Goal: Communication & Community: Answer question/provide support

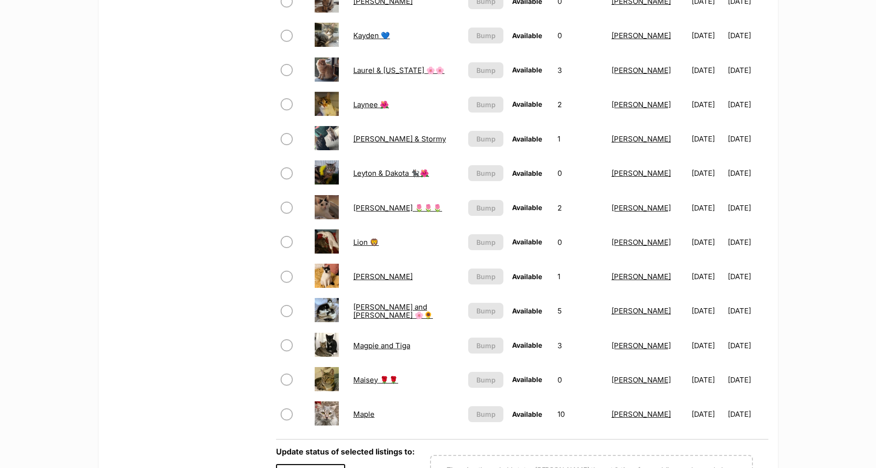
click at [369, 312] on link "Lottie and Tilly 🌸🌻" at bounding box center [393, 310] width 80 height 17
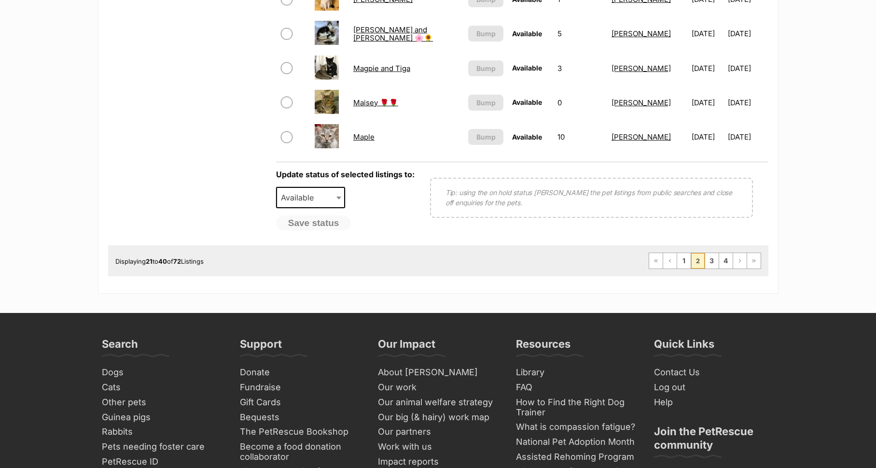
scroll to position [892, 0]
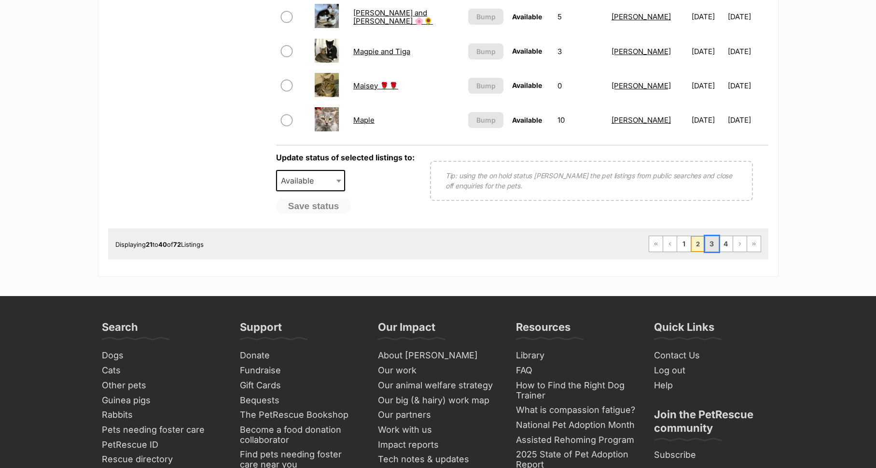
click at [711, 241] on link "3" at bounding box center [712, 243] width 14 height 15
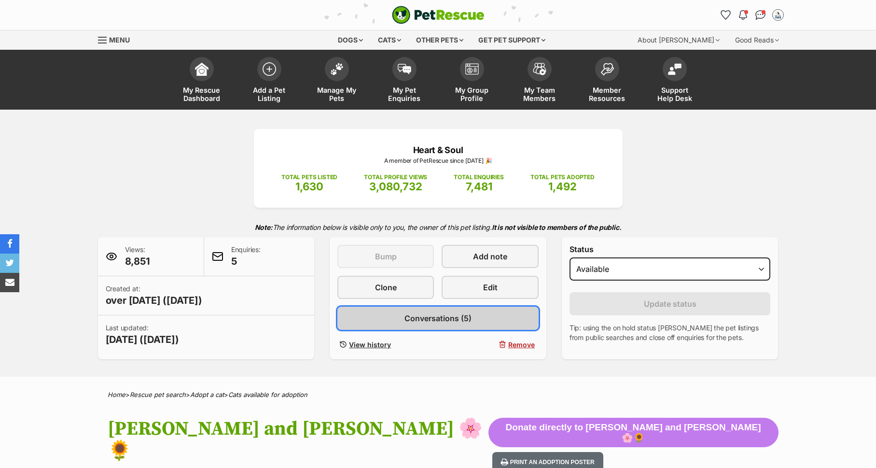
click at [451, 315] on span "Conversations (5)" at bounding box center [437, 318] width 67 height 12
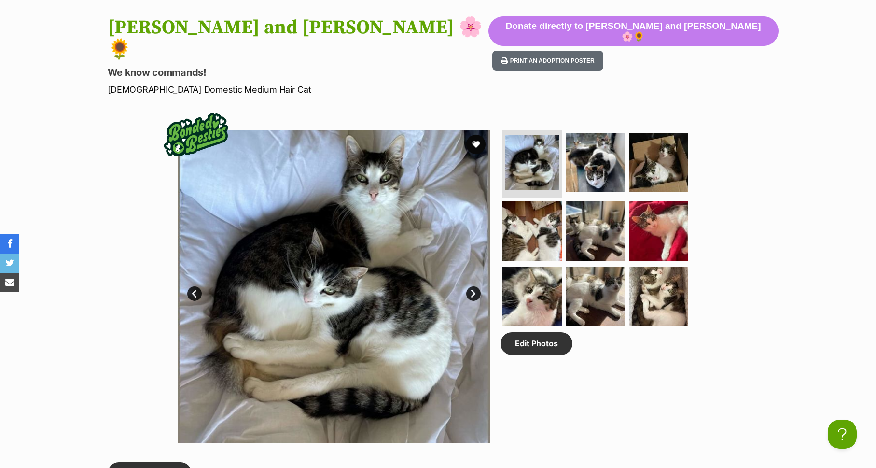
scroll to position [454, 0]
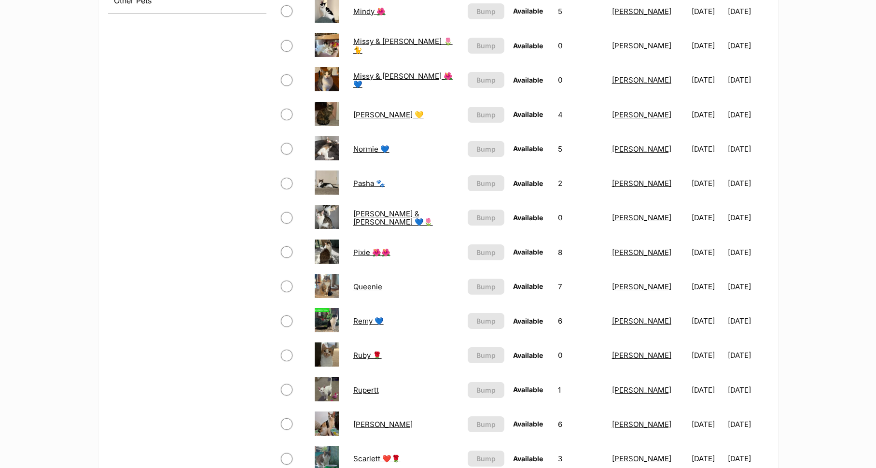
scroll to position [572, 0]
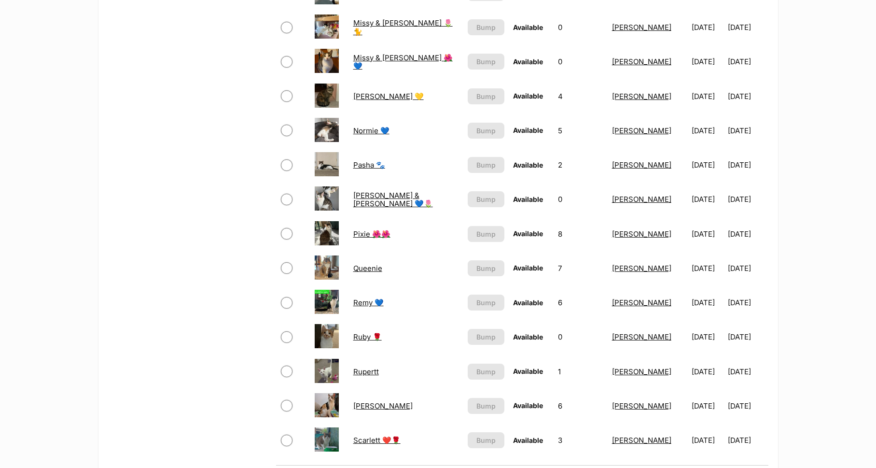
click at [356, 163] on link "Pasha 🐾" at bounding box center [369, 164] width 32 height 9
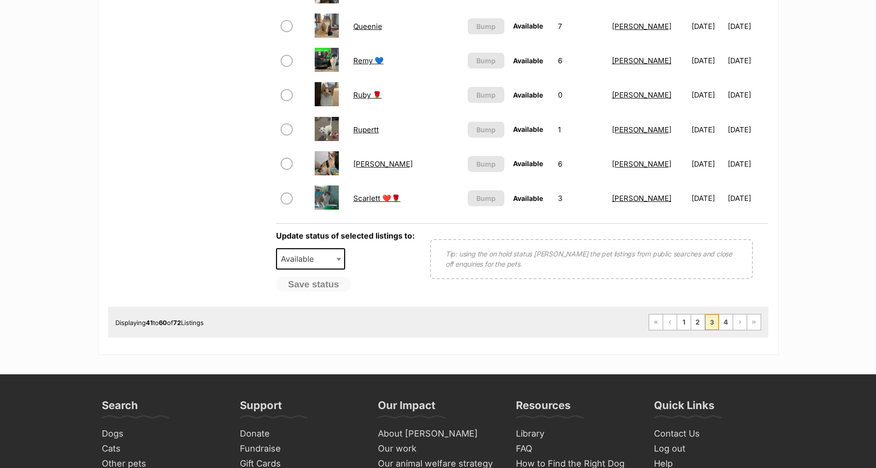
scroll to position [825, 0]
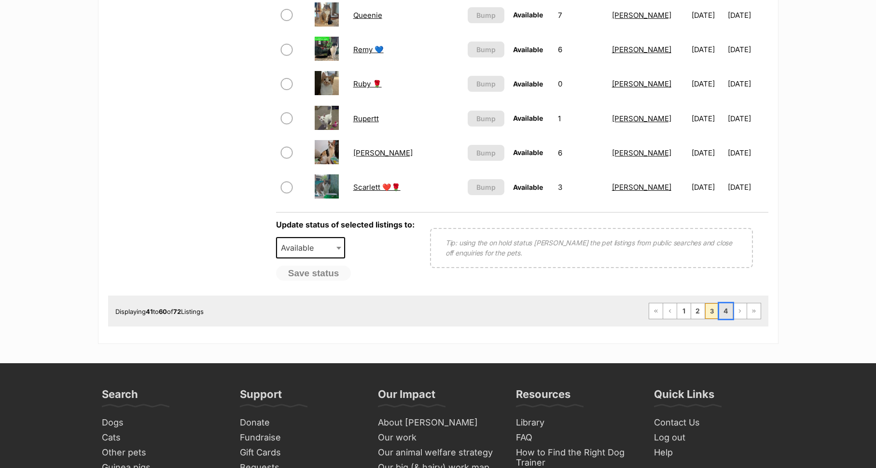
click at [727, 312] on link "4" at bounding box center [726, 310] width 14 height 15
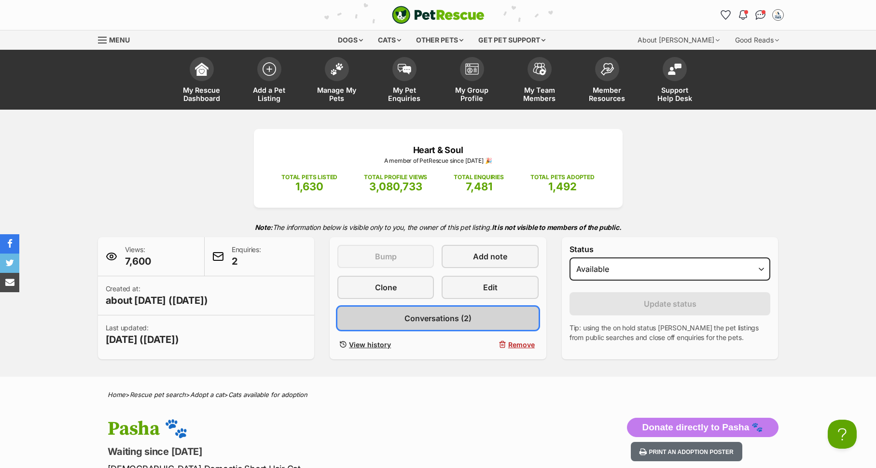
click at [444, 318] on span "Conversations (2)" at bounding box center [437, 318] width 67 height 12
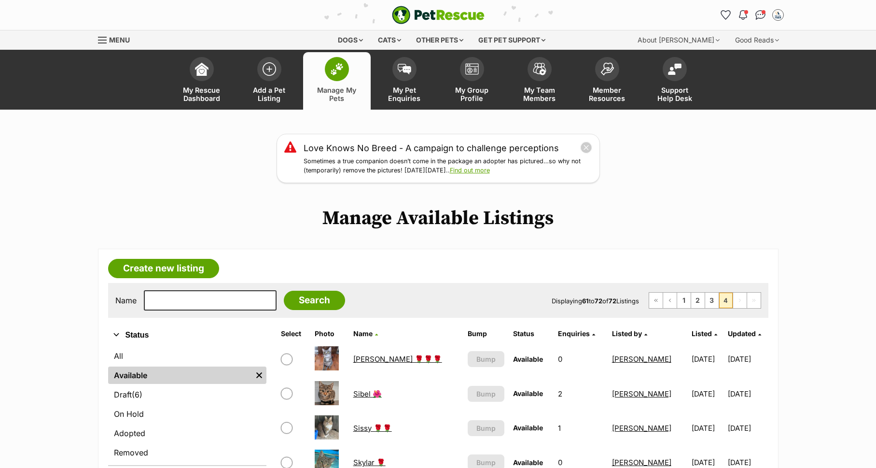
click at [355, 395] on link "Sibel 🌺" at bounding box center [367, 393] width 28 height 9
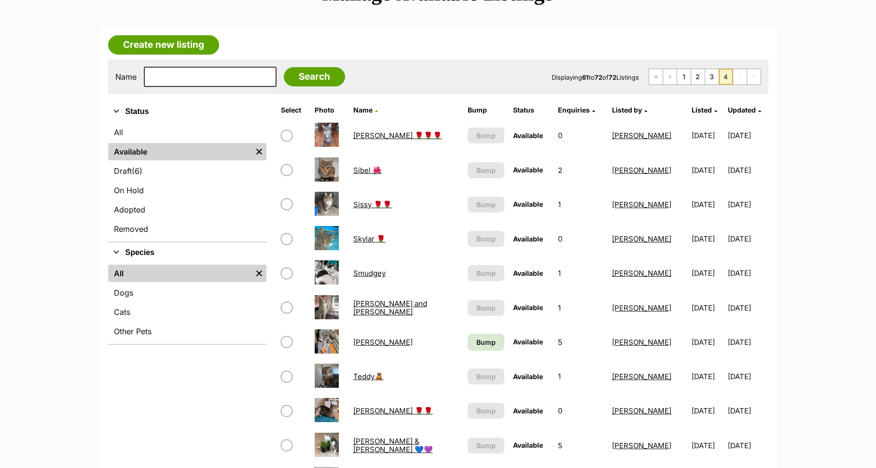
scroll to position [228, 0]
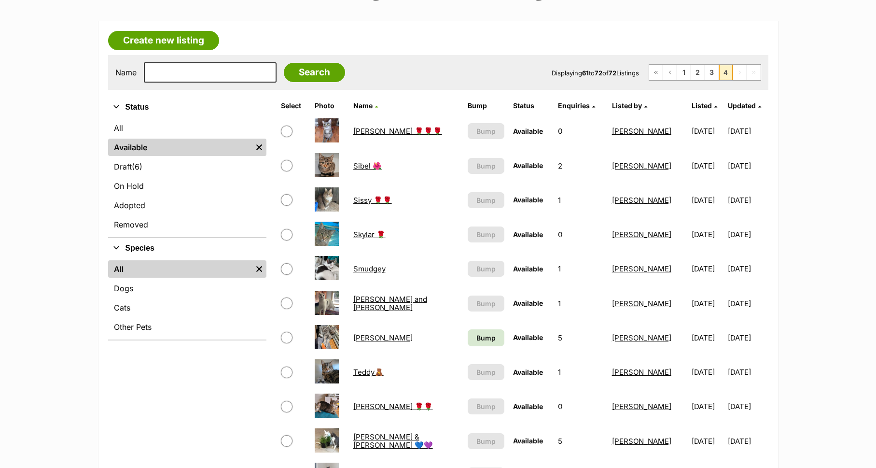
click at [357, 198] on link "Sissy 🌹🌹" at bounding box center [372, 199] width 39 height 9
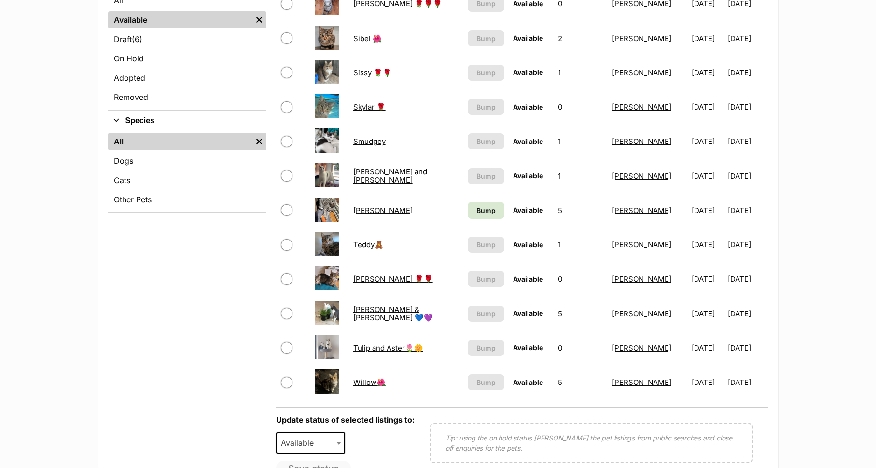
scroll to position [389, 0]
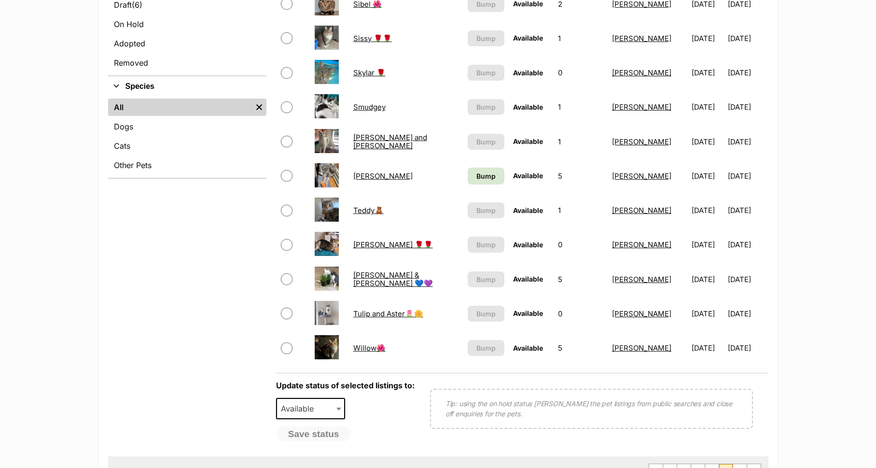
click at [360, 206] on link "Teddy🧸" at bounding box center [368, 210] width 30 height 9
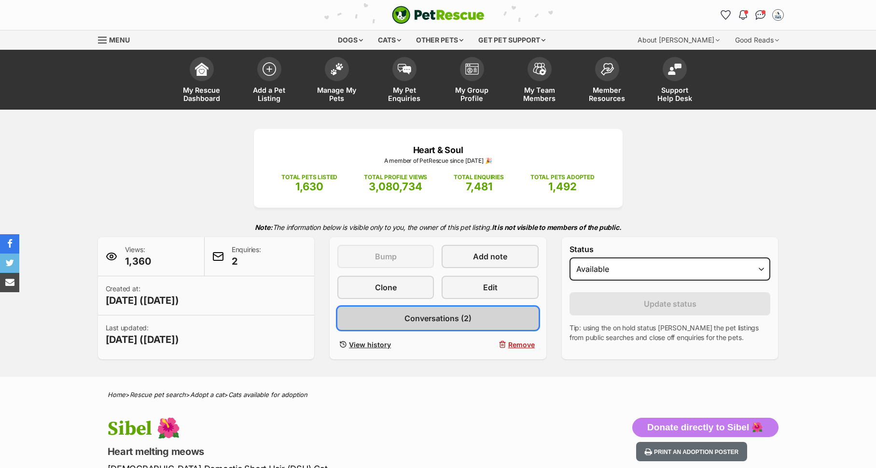
click at [414, 314] on span "Conversations (2)" at bounding box center [437, 318] width 67 height 12
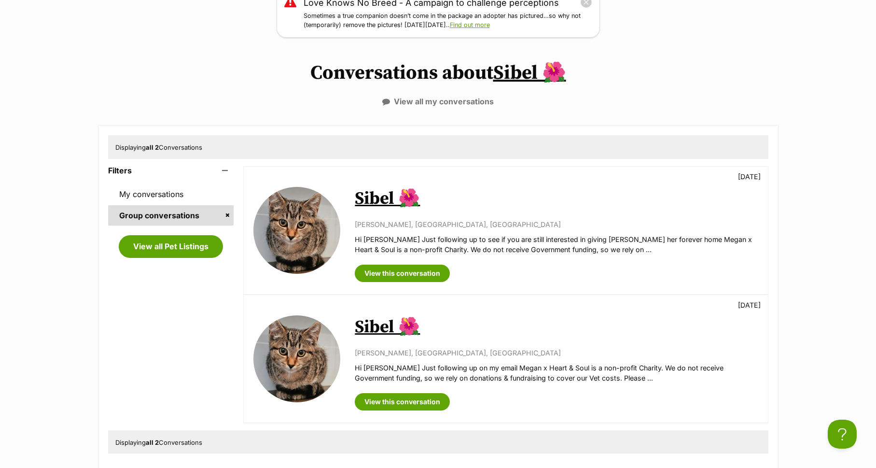
scroll to position [163, 0]
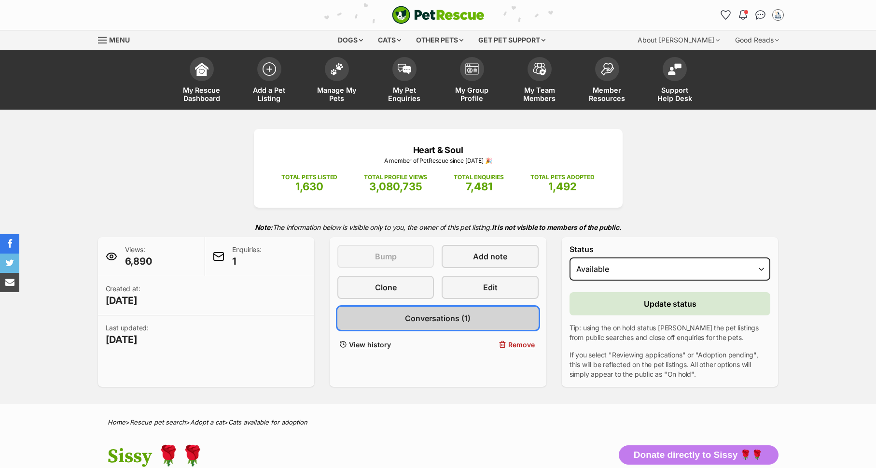
click at [460, 316] on span "Conversations (1)" at bounding box center [438, 318] width 66 height 12
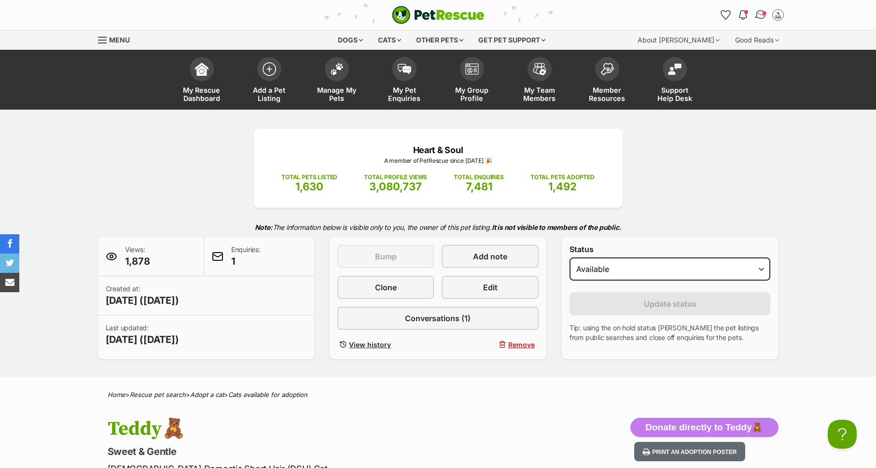
click at [761, 10] on img "Conversations" at bounding box center [760, 15] width 13 height 13
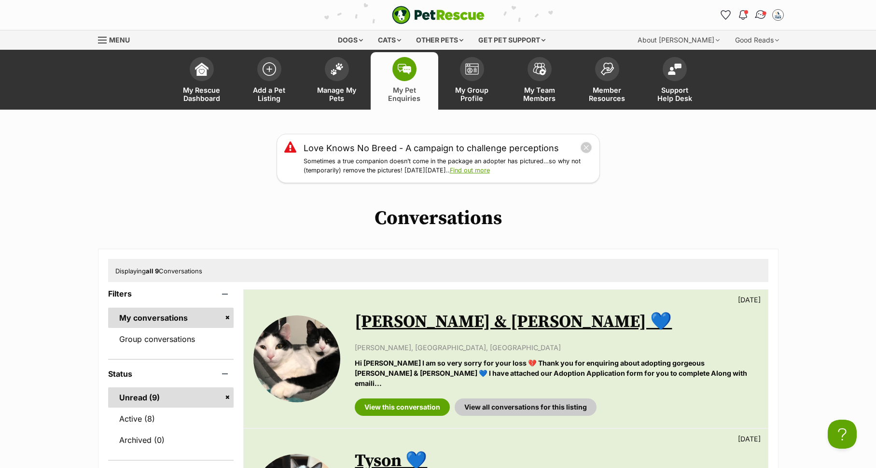
click at [759, 17] on img "Conversations" at bounding box center [760, 15] width 13 height 13
click at [758, 11] on img "Conversations" at bounding box center [760, 15] width 13 height 13
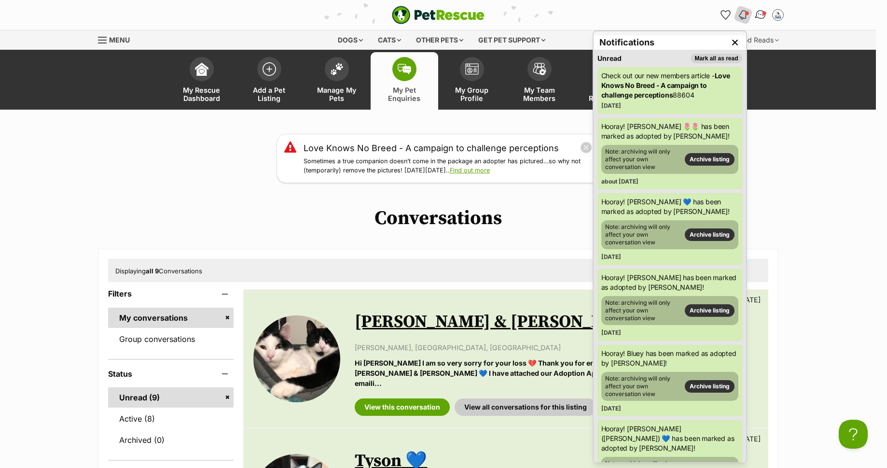
click at [761, 13] on img "Conversations" at bounding box center [760, 15] width 13 height 13
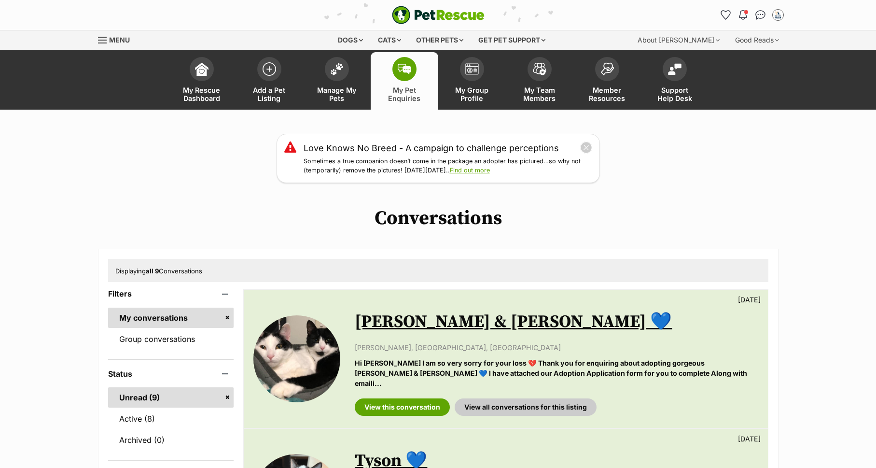
click at [760, 10] on img "Conversations" at bounding box center [760, 15] width 10 height 10
click at [125, 419] on link "Active (8)" at bounding box center [171, 418] width 126 height 20
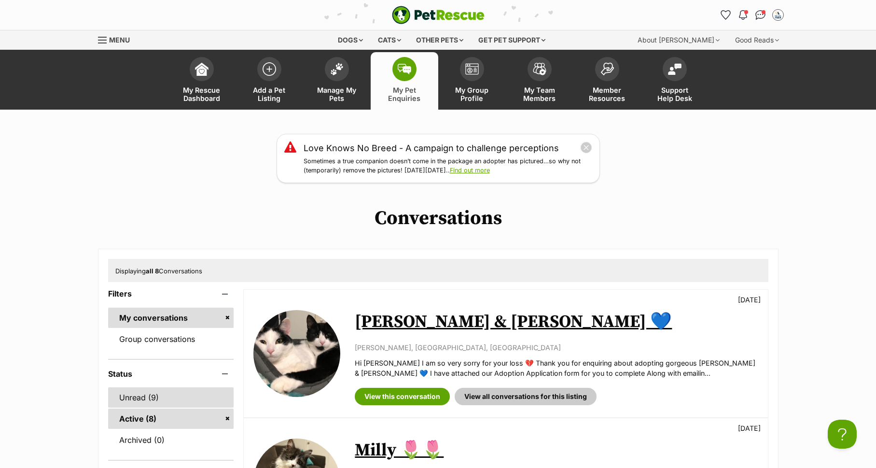
click at [123, 393] on link "Unread (9)" at bounding box center [171, 397] width 126 height 20
